Goal: Task Accomplishment & Management: Use online tool/utility

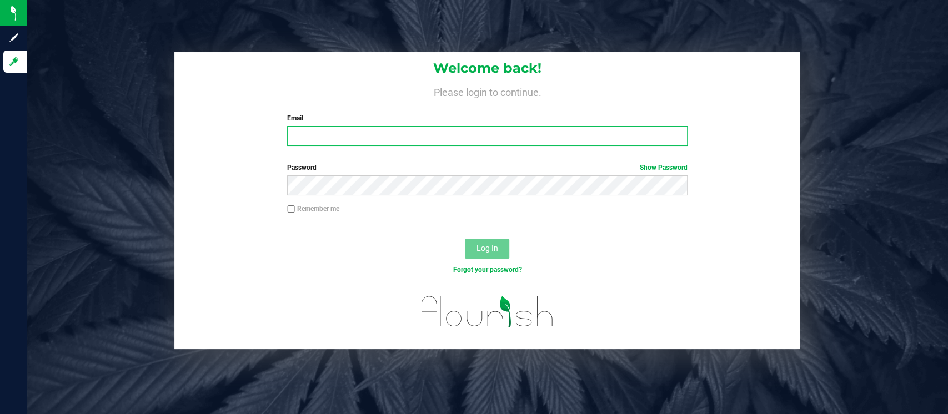
click at [326, 138] on input "Email" at bounding box center [487, 136] width 400 height 20
type input "[EMAIL_ADDRESS][DOMAIN_NAME]"
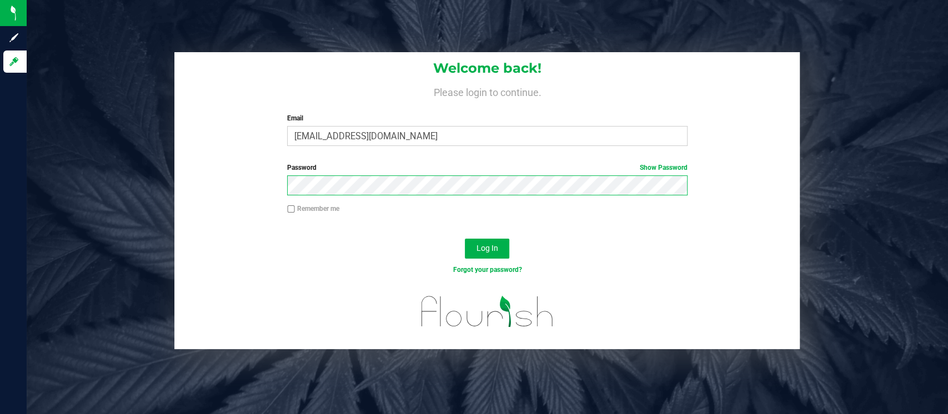
click at [465, 239] on button "Log In" at bounding box center [487, 249] width 44 height 20
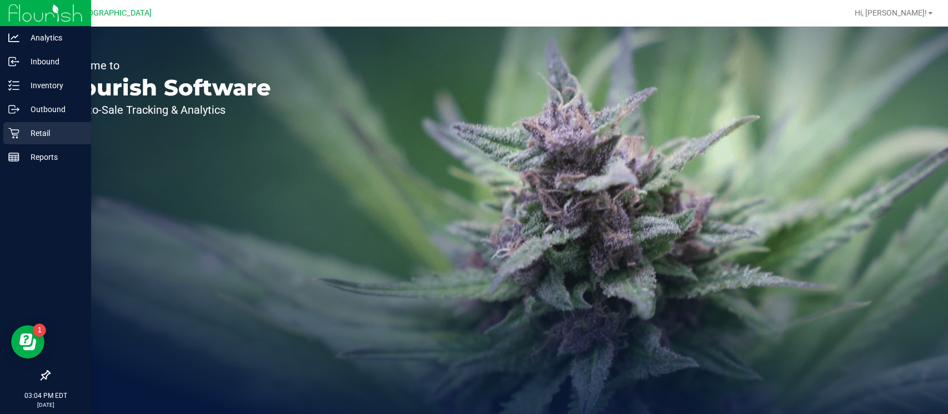
click at [39, 132] on p "Retail" at bounding box center [52, 133] width 67 height 13
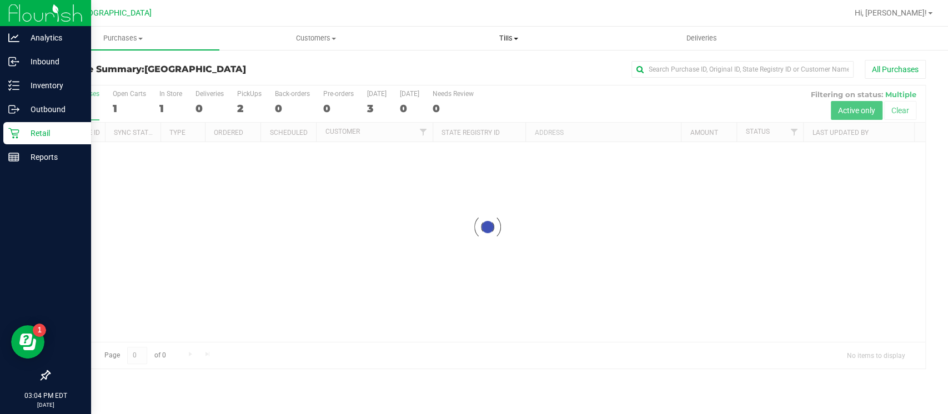
click at [498, 33] on span "Tills" at bounding box center [509, 38] width 192 height 10
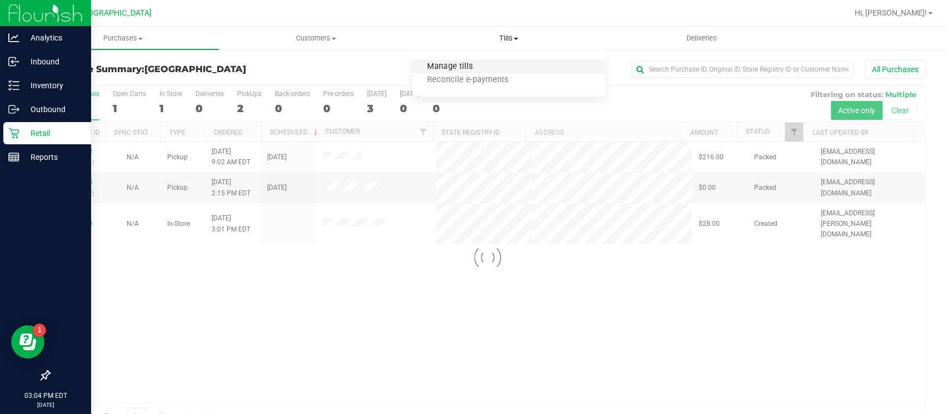
click at [460, 67] on span "Manage tills" at bounding box center [449, 66] width 75 height 9
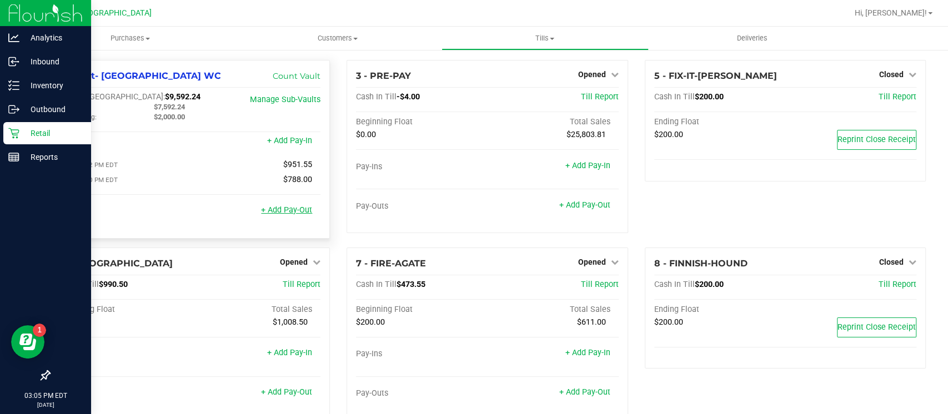
click at [287, 213] on link "+ Add Pay-Out" at bounding box center [286, 209] width 51 height 9
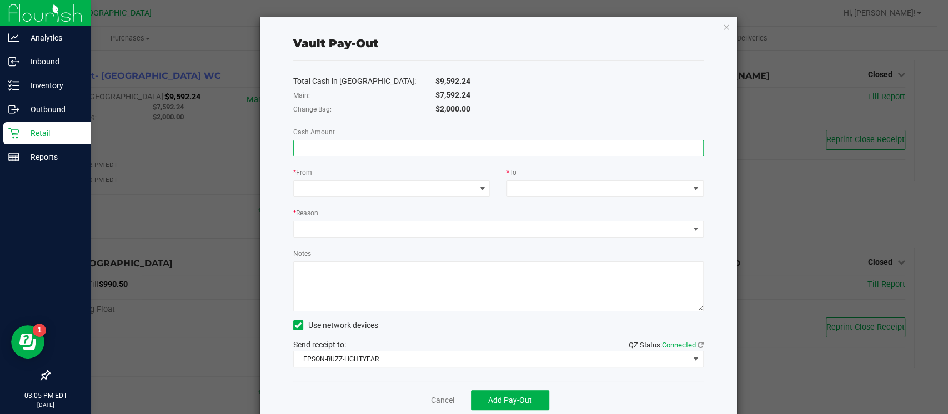
click at [346, 144] on input at bounding box center [498, 148] width 409 height 16
type input "$7,592.24"
click at [395, 186] on span at bounding box center [385, 189] width 182 height 16
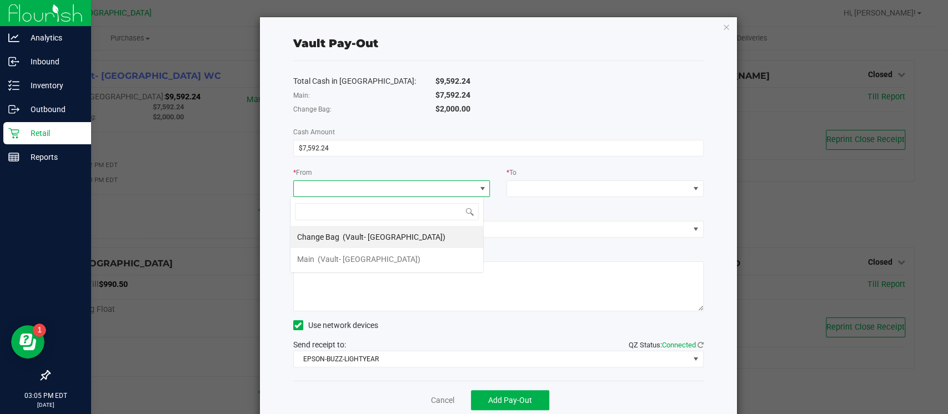
scroll to position [16, 194]
click at [386, 263] on span "(Vault- Miami Beach WC)" at bounding box center [369, 259] width 103 height 9
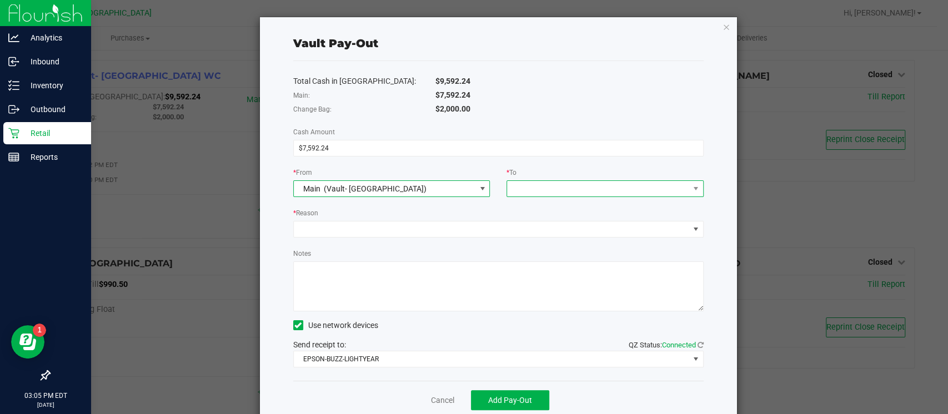
click at [577, 189] on span at bounding box center [598, 189] width 182 height 16
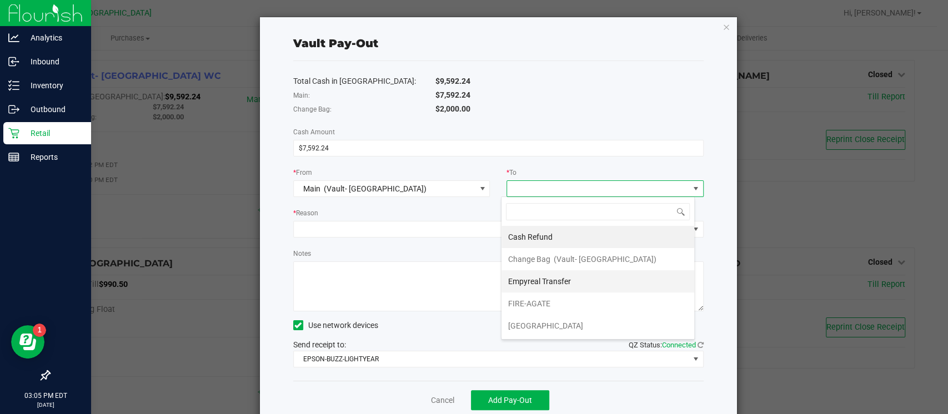
click at [573, 282] on li "Empyreal Transfer" at bounding box center [597, 281] width 193 height 22
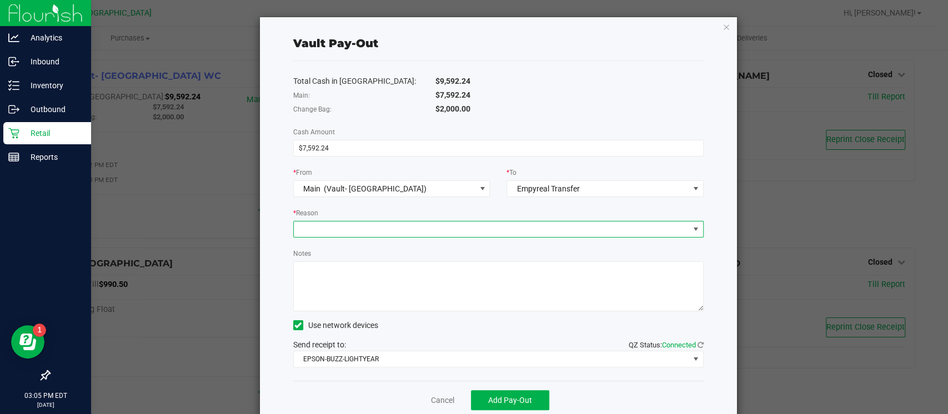
click at [567, 230] on span at bounding box center [491, 230] width 395 height 16
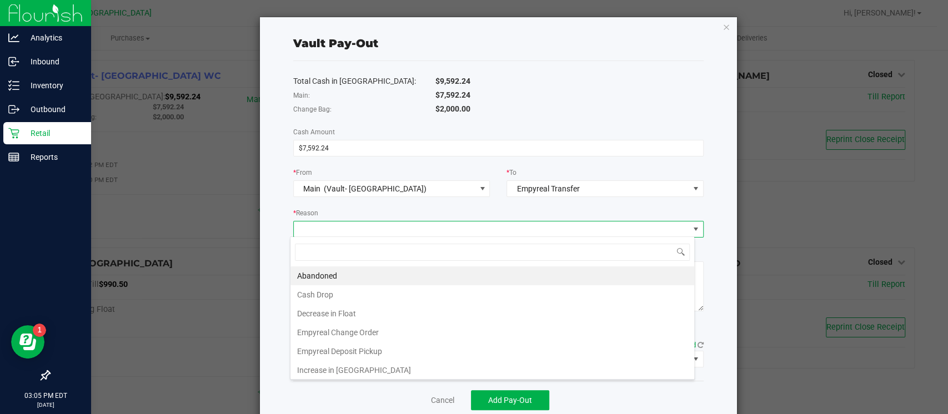
scroll to position [1, 0]
click at [587, 310] on li "Empyreal Deposit Pickup" at bounding box center [492, 350] width 404 height 19
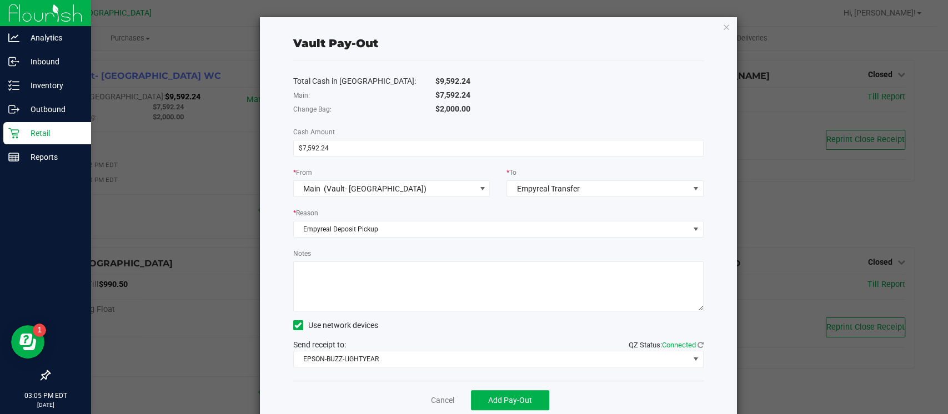
click at [533, 272] on textarea "Notes" at bounding box center [498, 287] width 410 height 50
type textarea "JH"
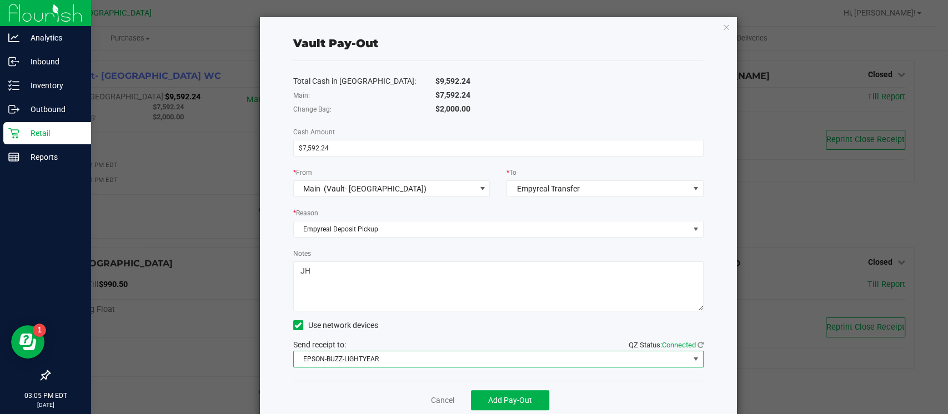
click at [624, 310] on span "EPSON-BUZZ-LIGHTYEAR" at bounding box center [491, 359] width 395 height 16
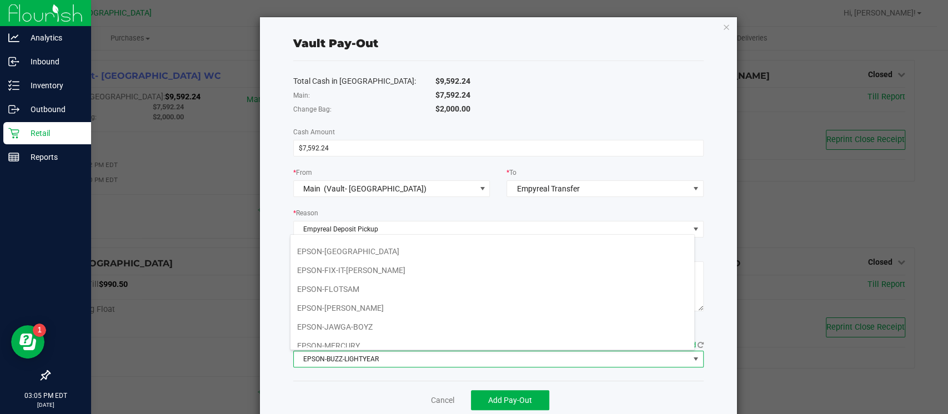
scroll to position [114, 0]
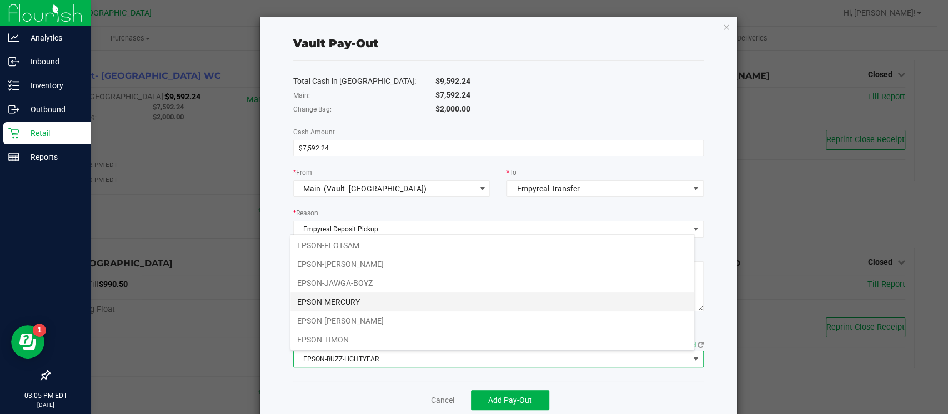
click at [644, 302] on li "EPSON-MERCURY" at bounding box center [492, 302] width 404 height 19
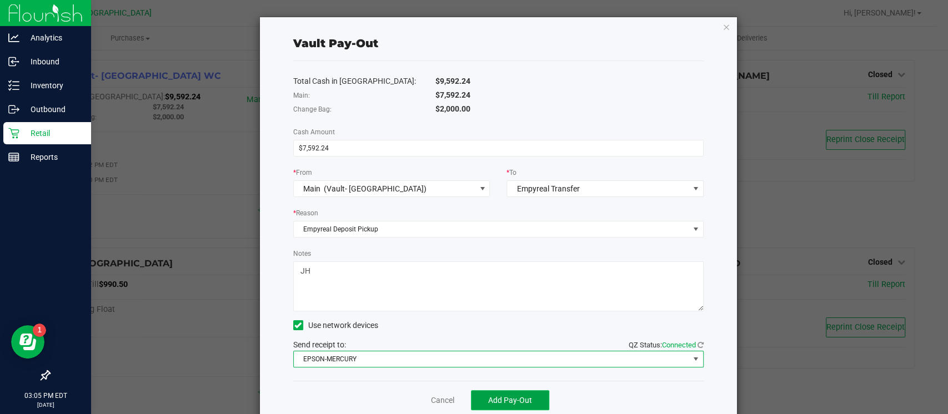
click at [511, 310] on span "Add Pay-Out" at bounding box center [510, 400] width 44 height 9
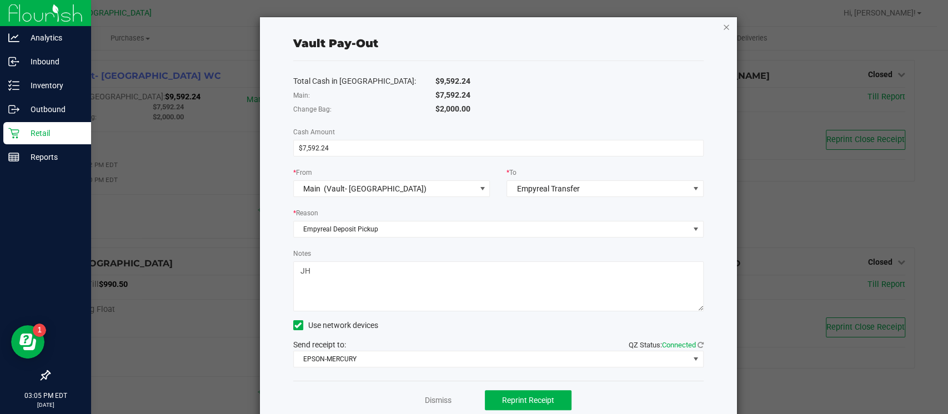
click at [710, 27] on icon "button" at bounding box center [726, 26] width 8 height 13
